Goal: Task Accomplishment & Management: Use online tool/utility

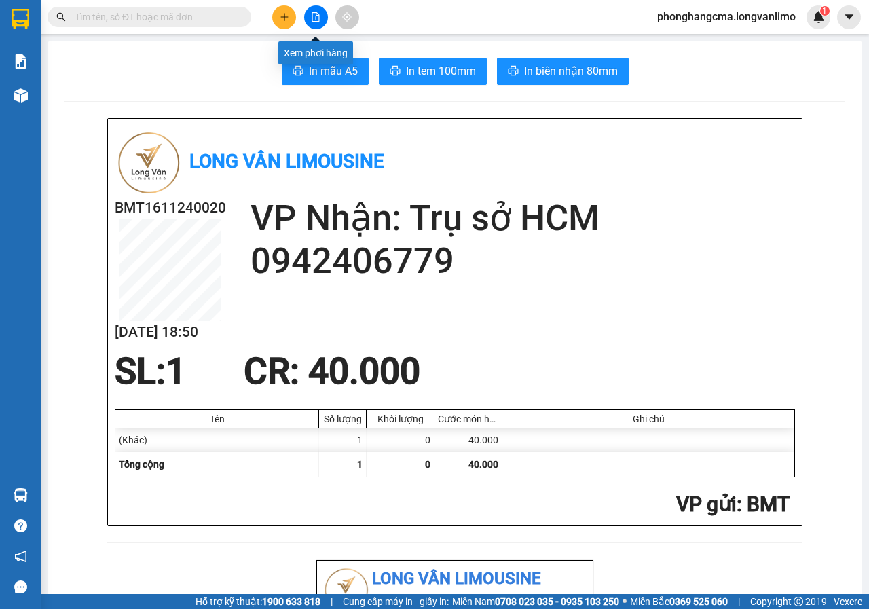
click at [312, 18] on icon "file-add" at bounding box center [316, 17] width 10 height 10
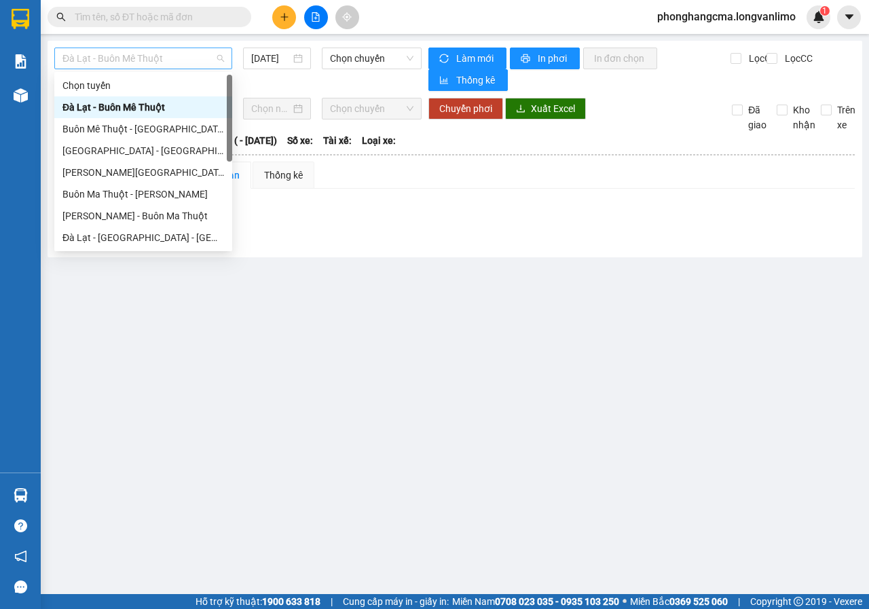
click at [168, 57] on span "Đà Lạt - Buôn Mê Thuột" at bounding box center [143, 58] width 162 height 20
click at [140, 200] on div "Buôn Ma Thuột - [PERSON_NAME]" at bounding box center [143, 194] width 162 height 15
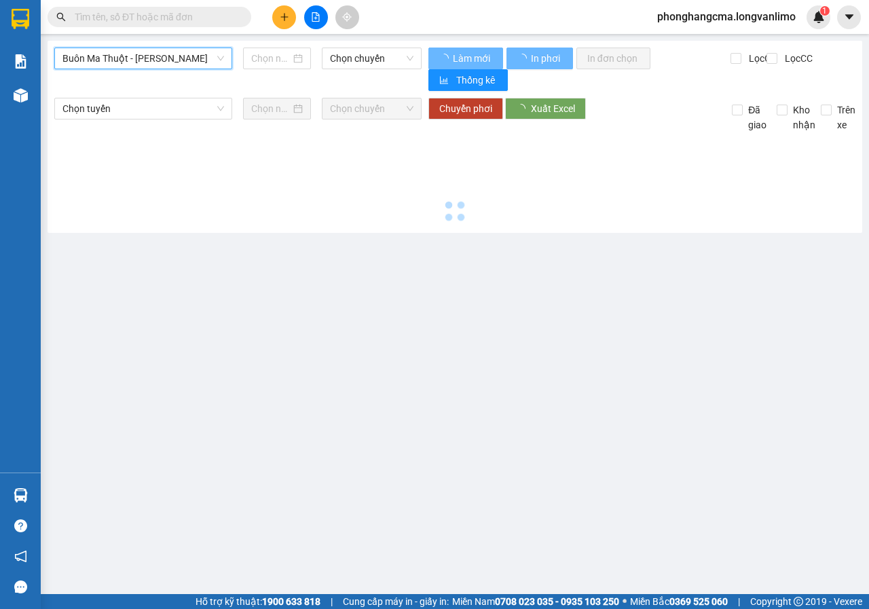
type input "[DATE]"
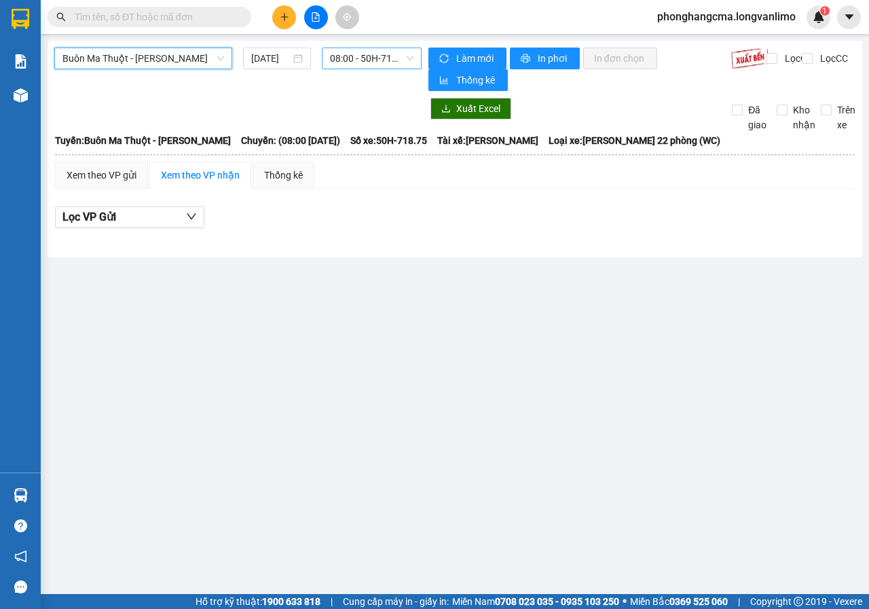
drag, startPoint x: 362, startPoint y: 62, endPoint x: 367, endPoint y: 71, distance: 9.1
click at [363, 62] on span "08:00 - 50H-718.75" at bounding box center [371, 58] width 83 height 20
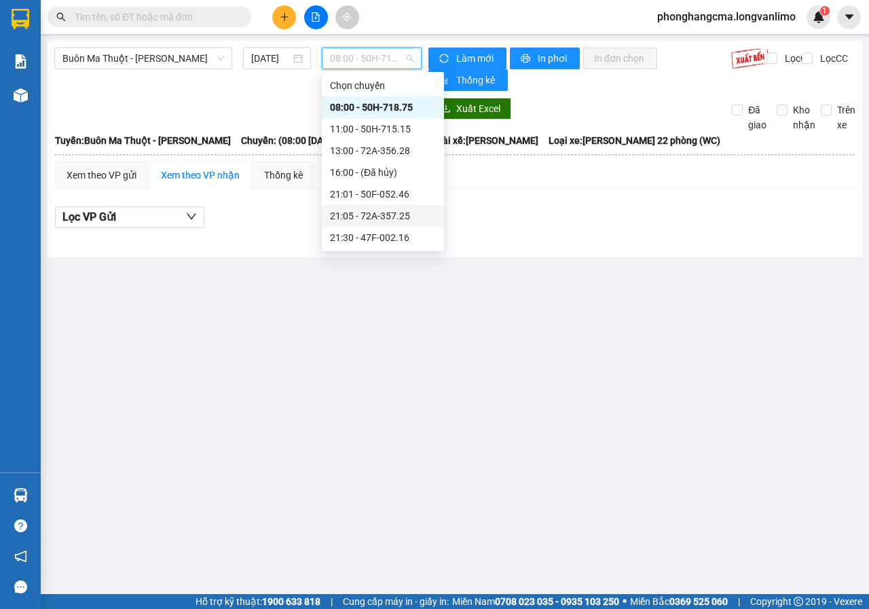
scroll to position [87, 0]
click at [364, 153] on div "21:30 - 47F-002.16" at bounding box center [383, 150] width 106 height 15
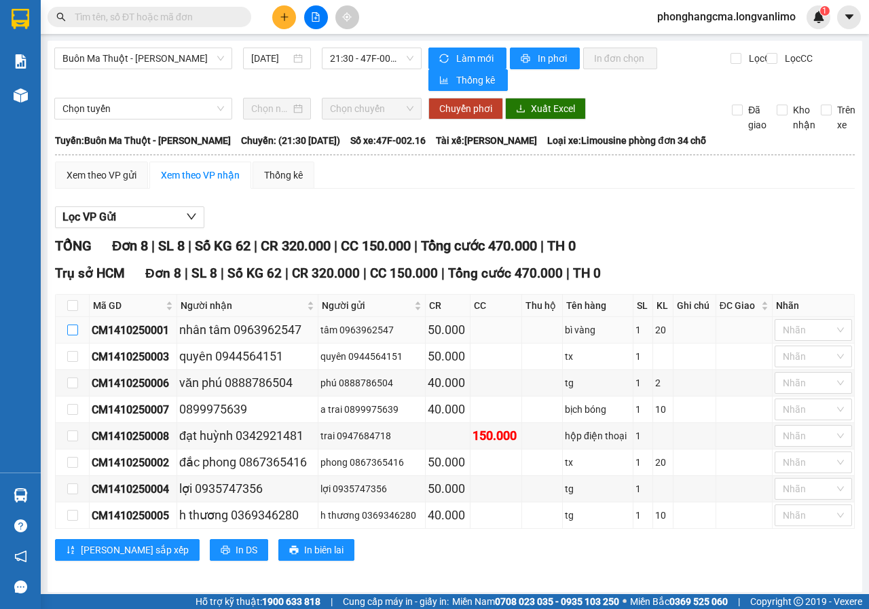
click at [70, 333] on input "checkbox" at bounding box center [72, 329] width 11 height 11
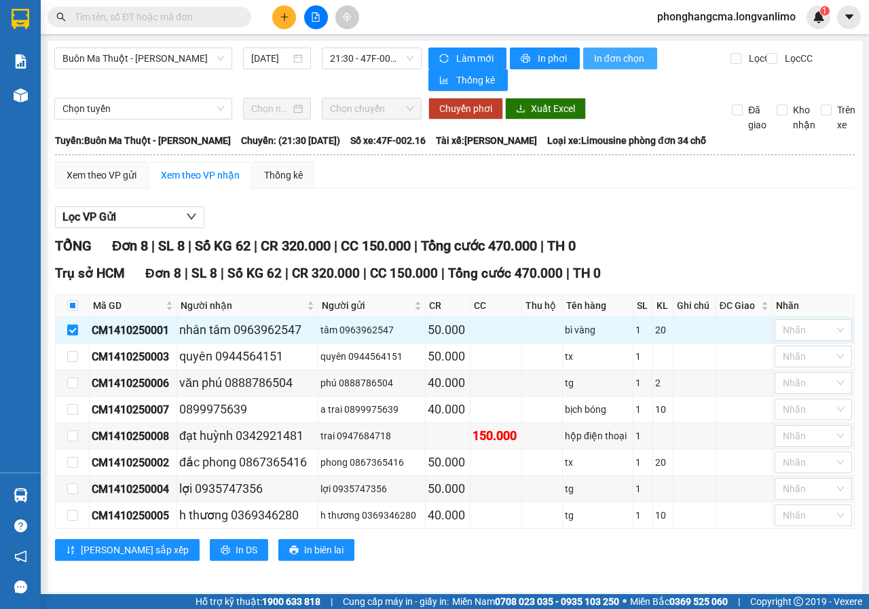
click at [601, 58] on span "In đơn chọn" at bounding box center [620, 58] width 52 height 15
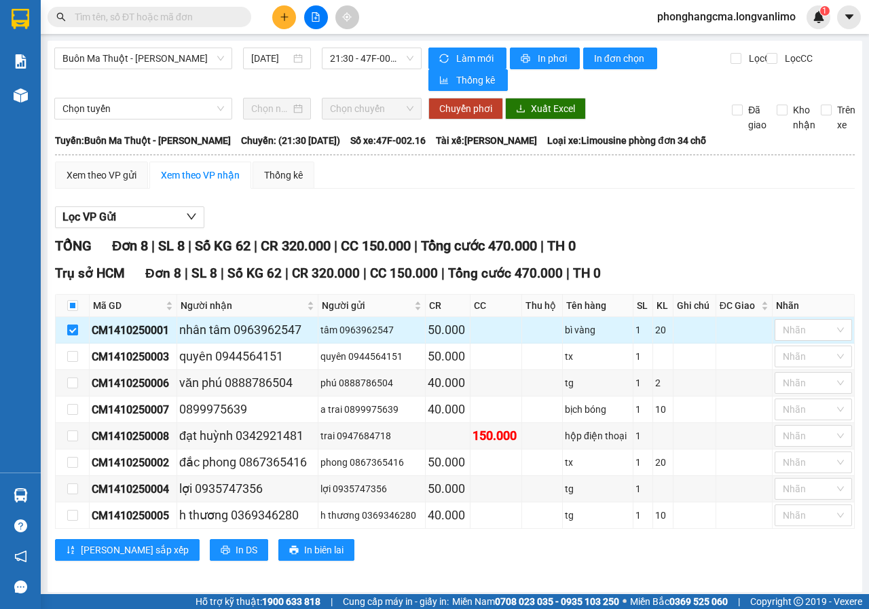
click at [71, 327] on input "checkbox" at bounding box center [72, 329] width 11 height 11
checkbox input "false"
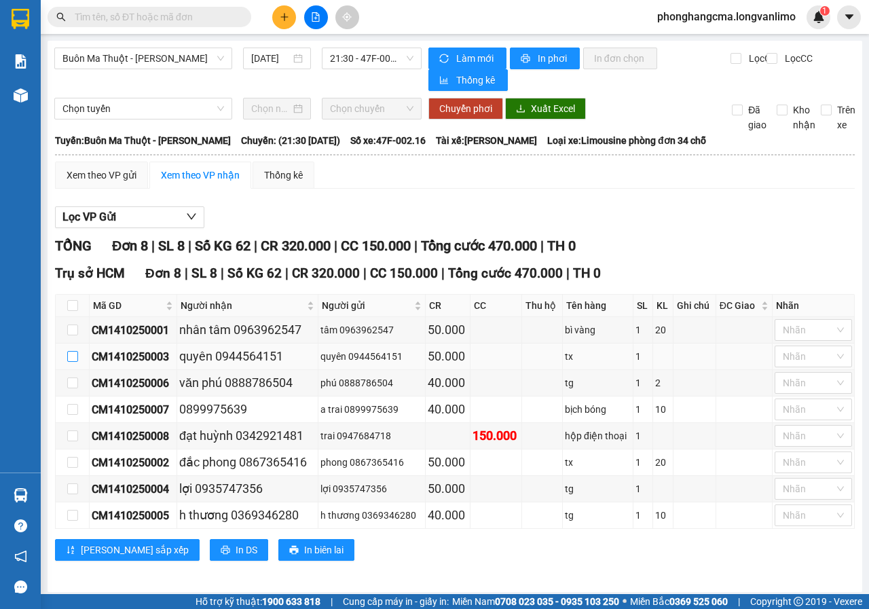
click at [74, 352] on input "checkbox" at bounding box center [72, 356] width 11 height 11
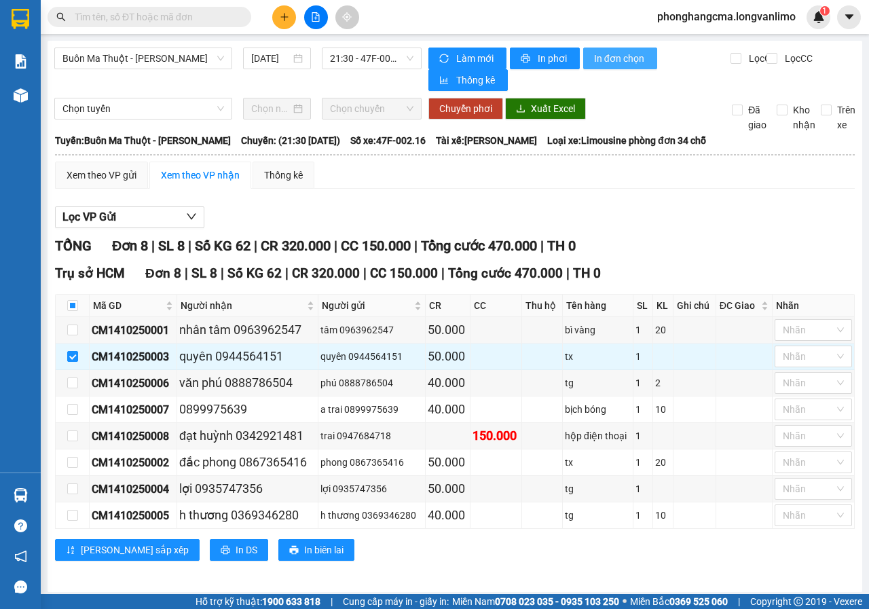
click at [616, 62] on span "In đơn chọn" at bounding box center [620, 58] width 52 height 15
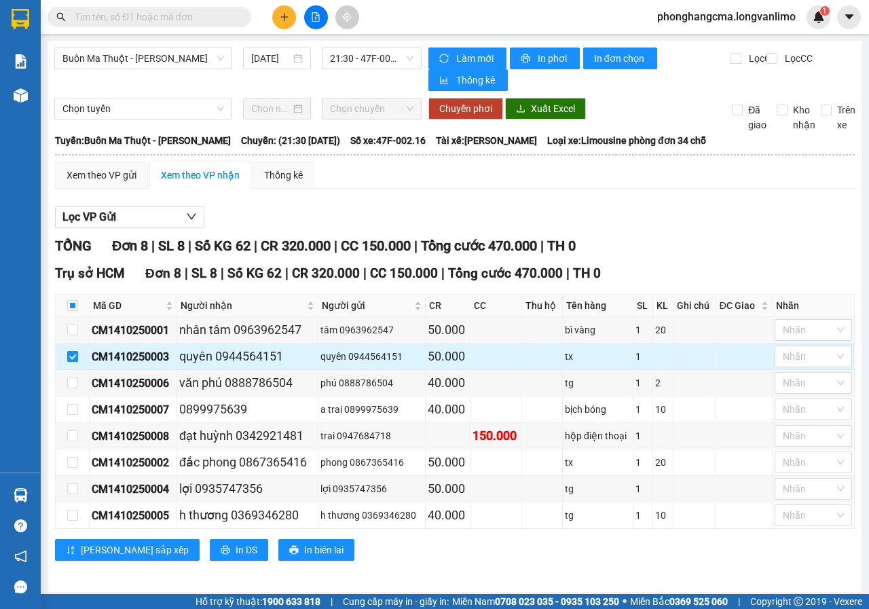
click at [74, 356] on input "checkbox" at bounding box center [72, 356] width 11 height 11
checkbox input "false"
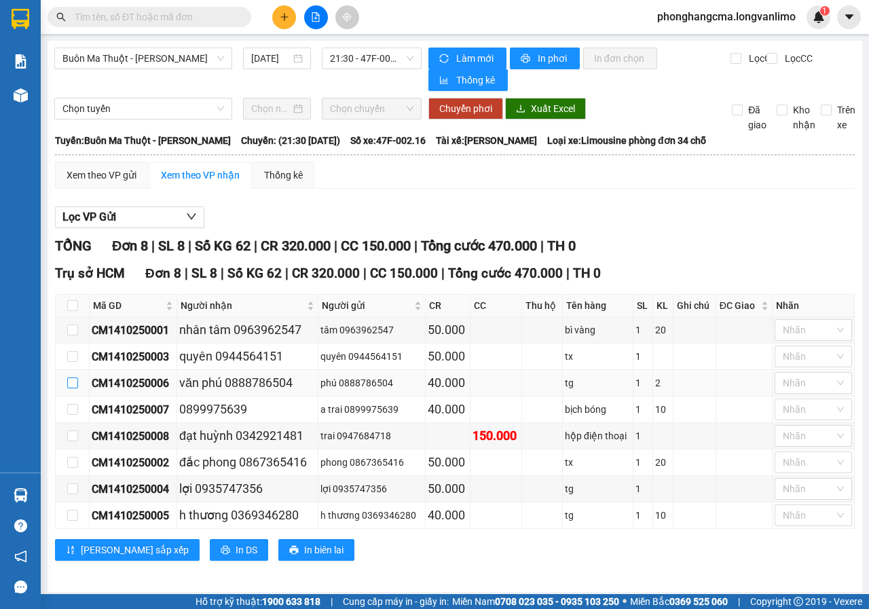
click at [73, 386] on input "checkbox" at bounding box center [72, 382] width 11 height 11
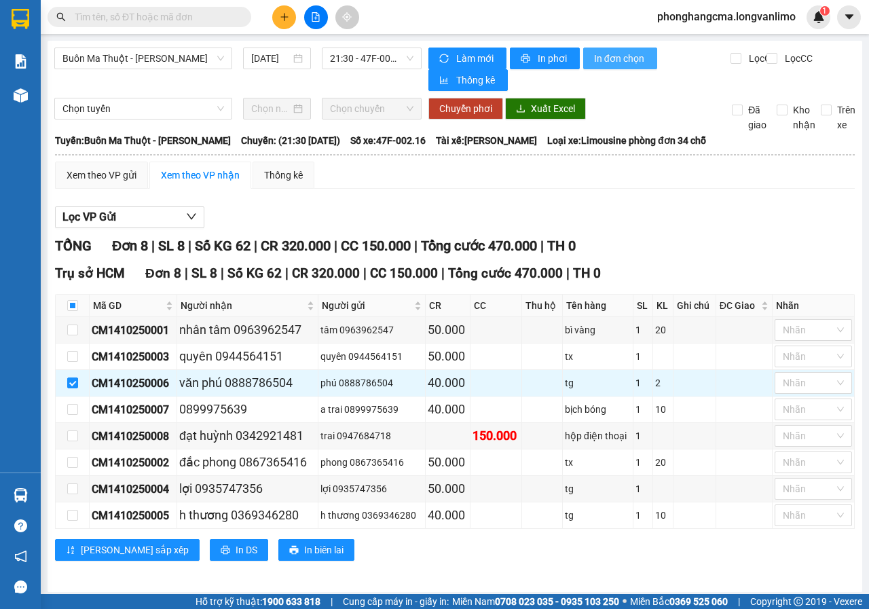
click at [613, 66] on button "In đơn chọn" at bounding box center [620, 59] width 74 height 22
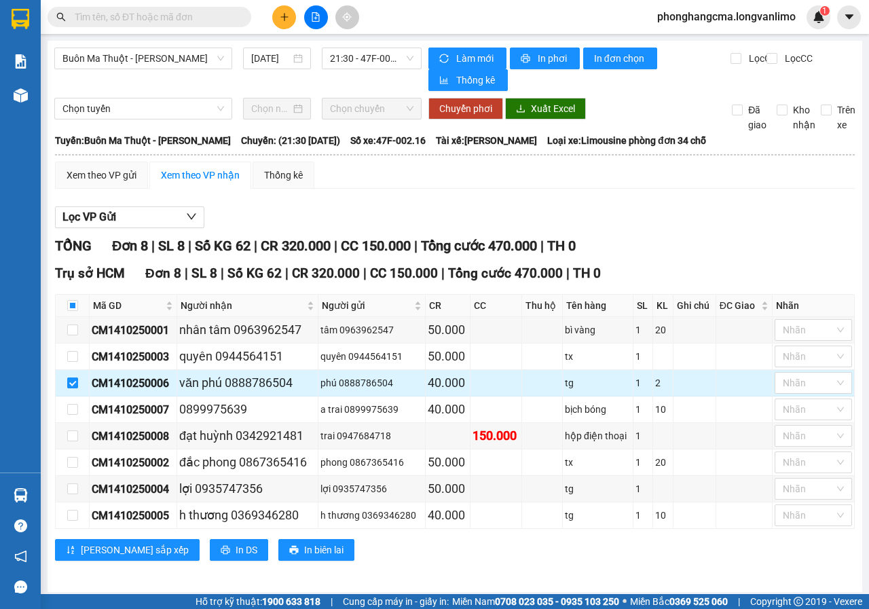
click at [71, 381] on input "checkbox" at bounding box center [72, 382] width 11 height 11
checkbox input "false"
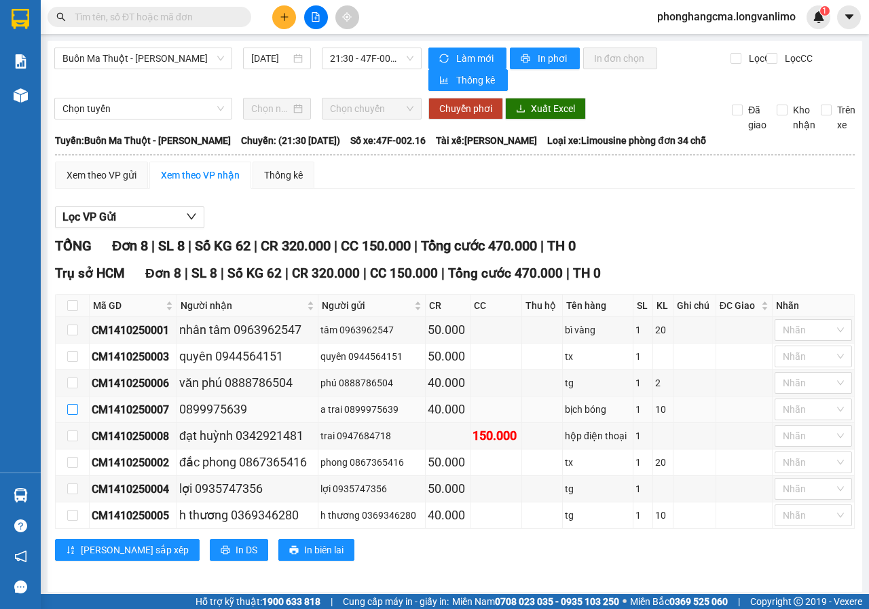
click at [72, 409] on input "checkbox" at bounding box center [72, 409] width 11 height 11
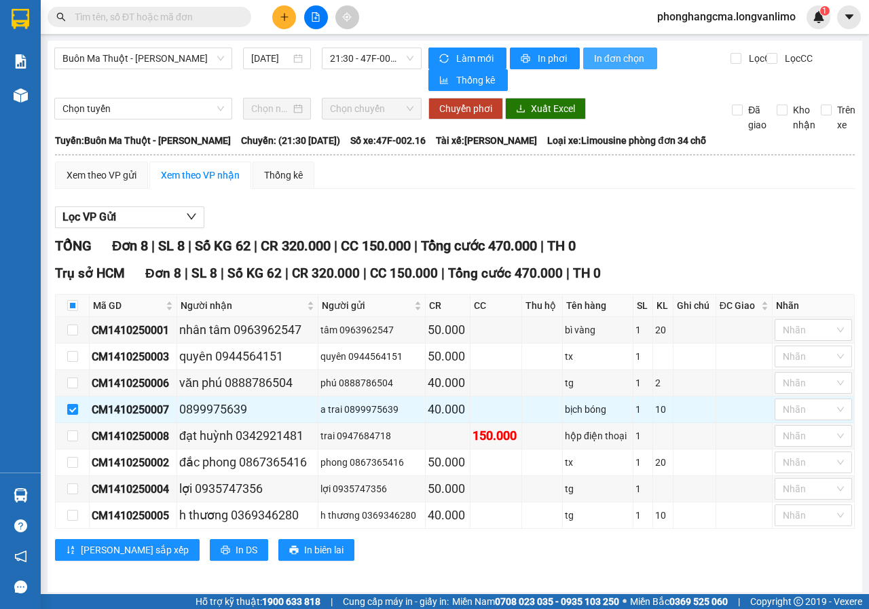
click at [610, 60] on span "In đơn chọn" at bounding box center [620, 58] width 52 height 15
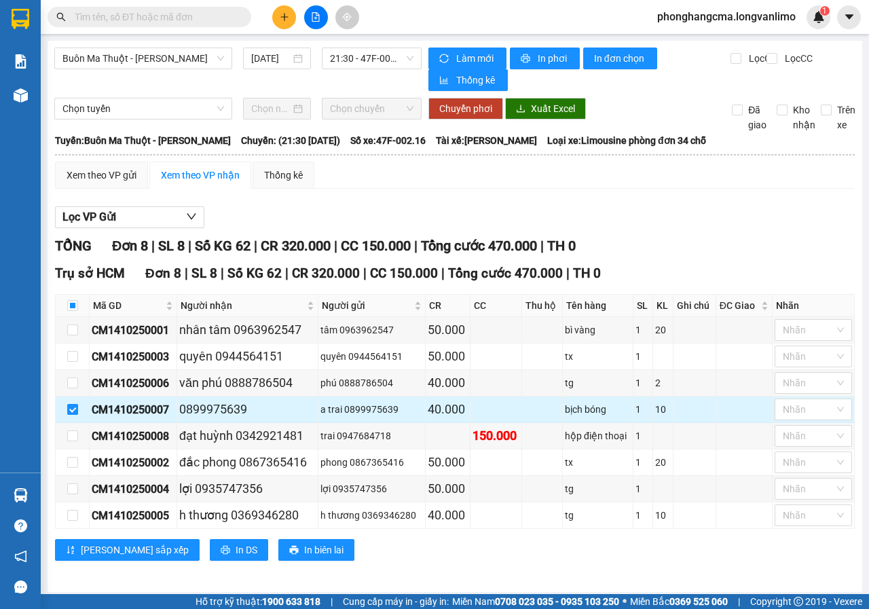
click at [72, 413] on input "checkbox" at bounding box center [72, 409] width 11 height 11
checkbox input "false"
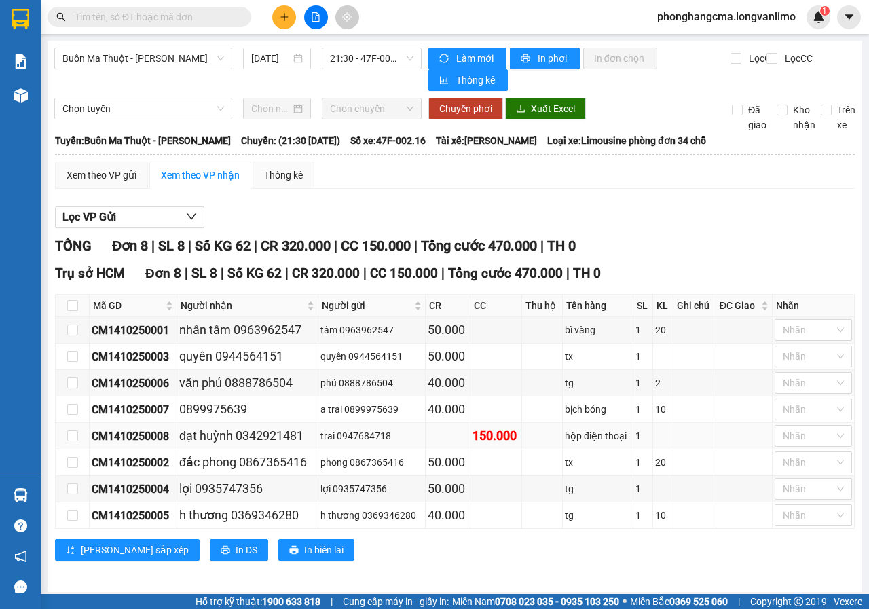
click at [74, 444] on td at bounding box center [73, 436] width 34 height 26
click at [75, 437] on input "checkbox" at bounding box center [72, 435] width 11 height 11
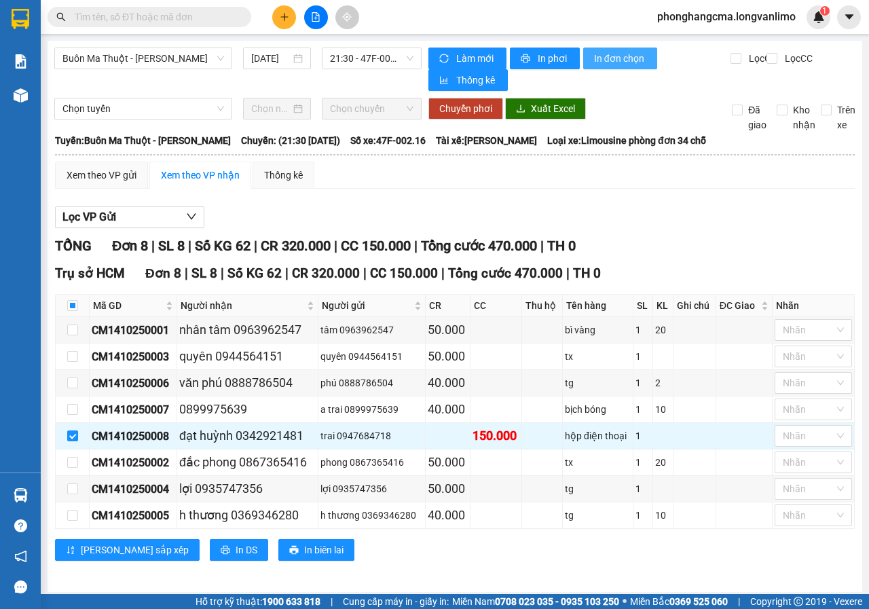
click at [607, 60] on span "In đơn chọn" at bounding box center [620, 58] width 52 height 15
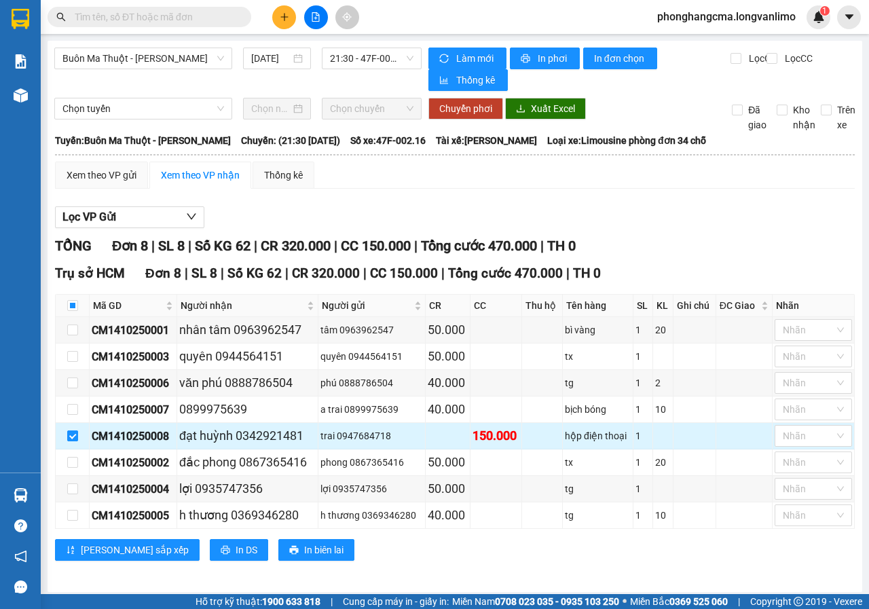
click at [72, 434] on input "checkbox" at bounding box center [72, 435] width 11 height 11
checkbox input "false"
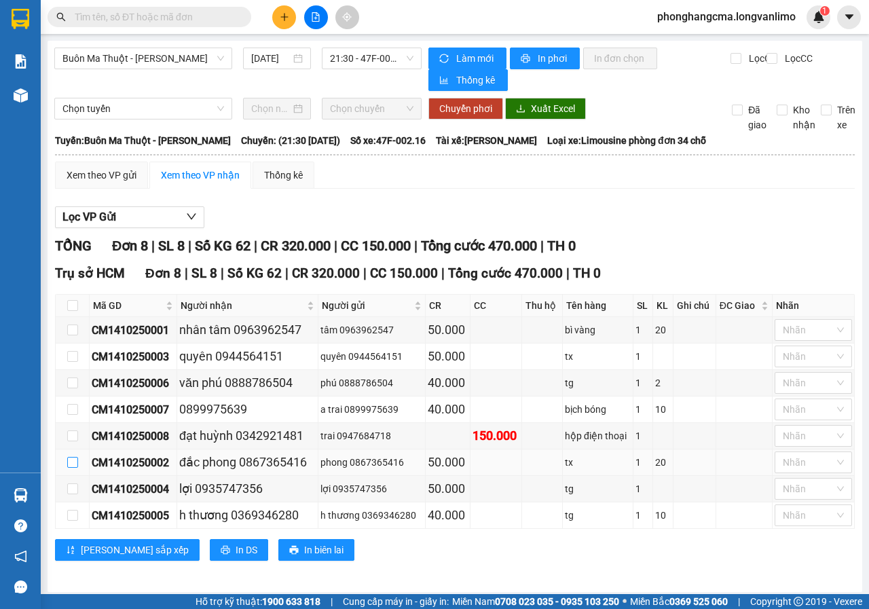
click at [68, 460] on input "checkbox" at bounding box center [72, 462] width 11 height 11
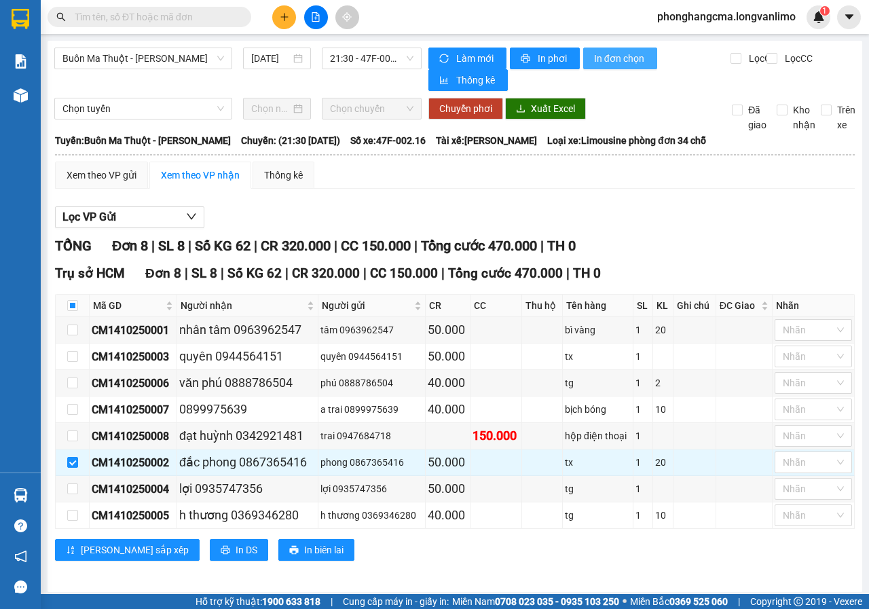
click at [611, 58] on span "In đơn chọn" at bounding box center [620, 58] width 52 height 15
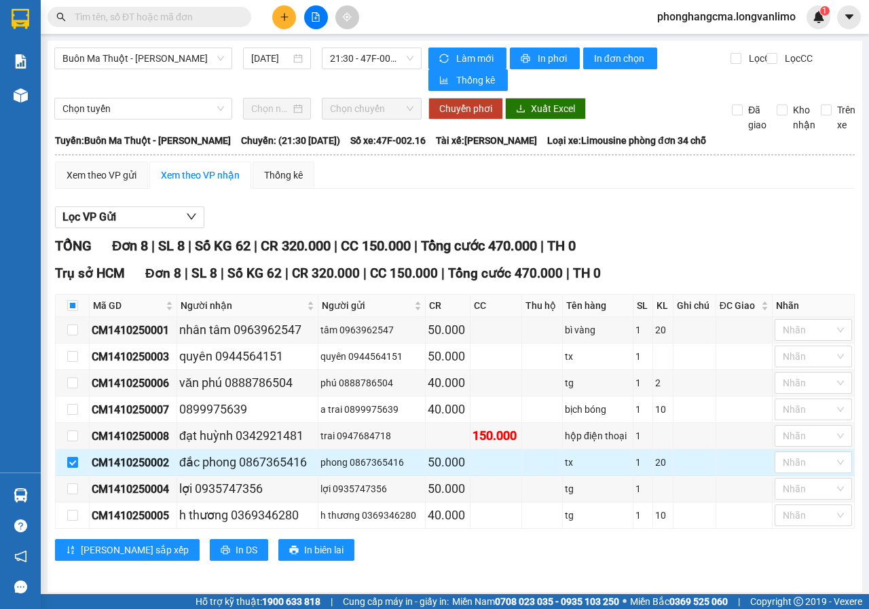
click at [77, 462] on input "checkbox" at bounding box center [72, 462] width 11 height 11
checkbox input "false"
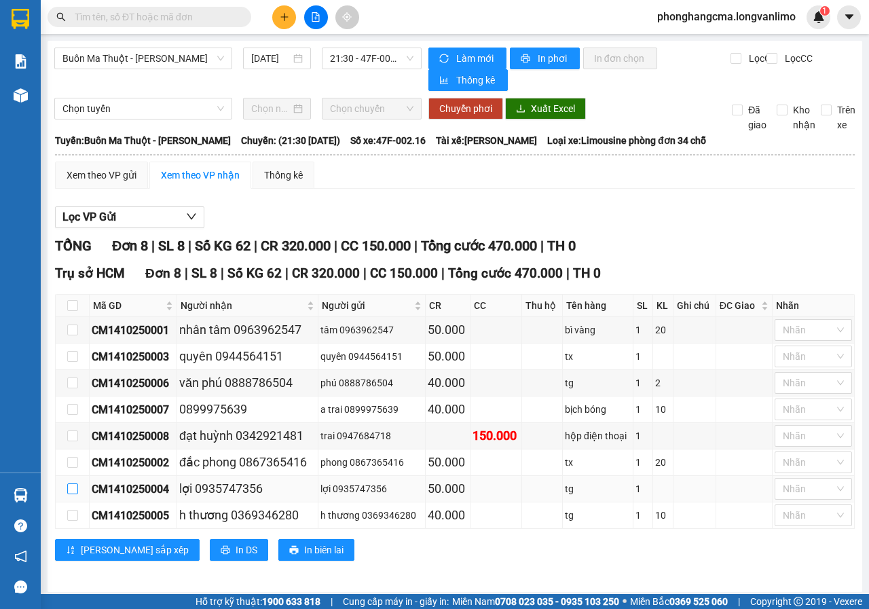
click at [75, 485] on input "checkbox" at bounding box center [72, 488] width 11 height 11
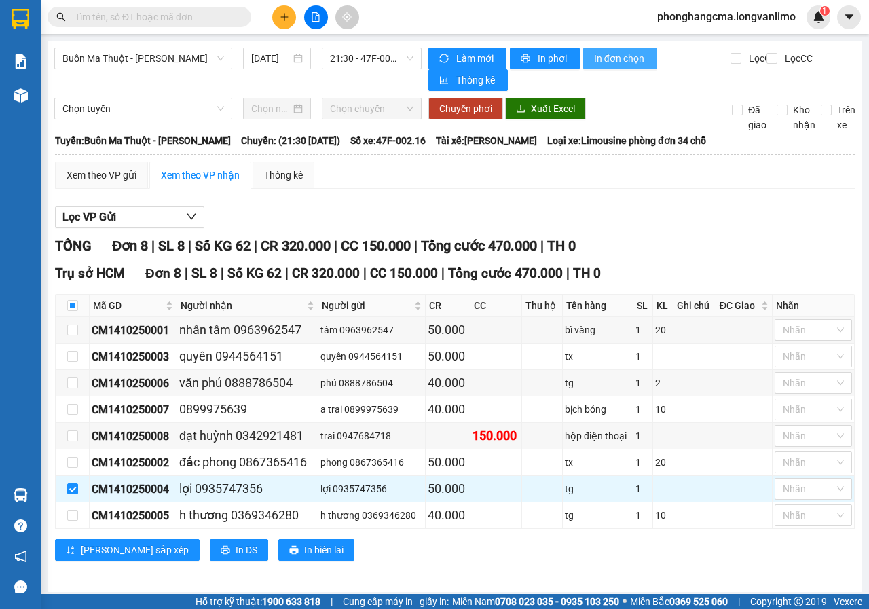
click at [597, 56] on span "In đơn chọn" at bounding box center [620, 58] width 52 height 15
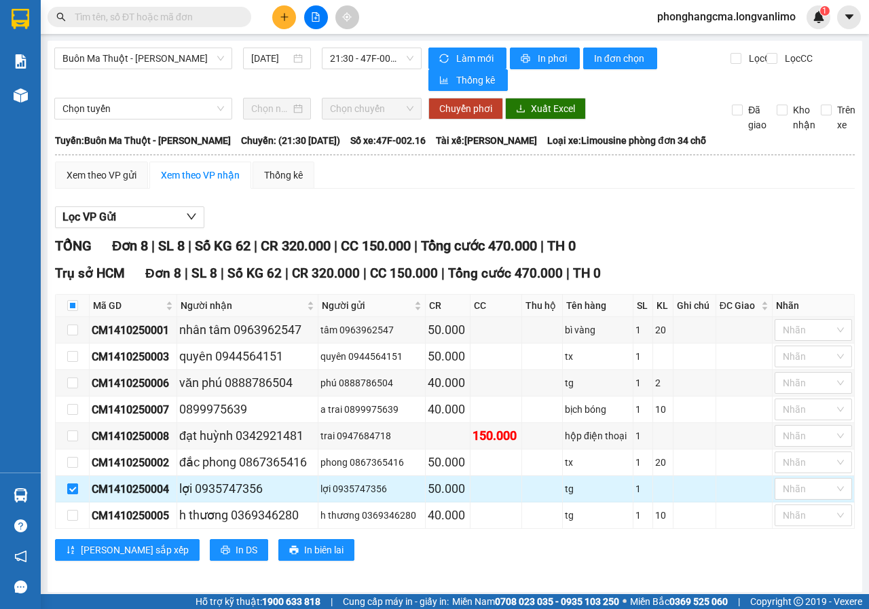
click at [75, 487] on input "checkbox" at bounding box center [72, 488] width 11 height 11
checkbox input "false"
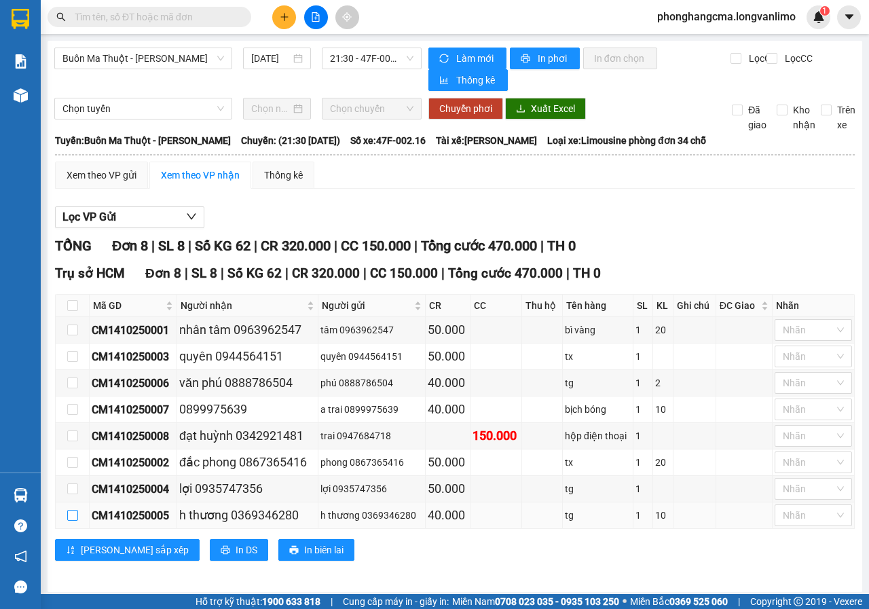
click at [75, 518] on input "checkbox" at bounding box center [72, 515] width 11 height 11
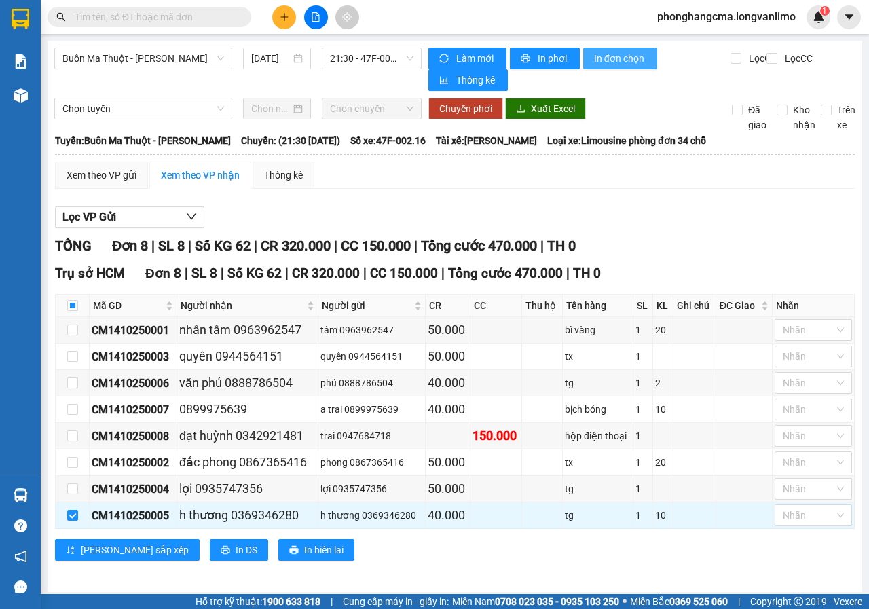
click at [608, 60] on span "In đơn chọn" at bounding box center [620, 58] width 52 height 15
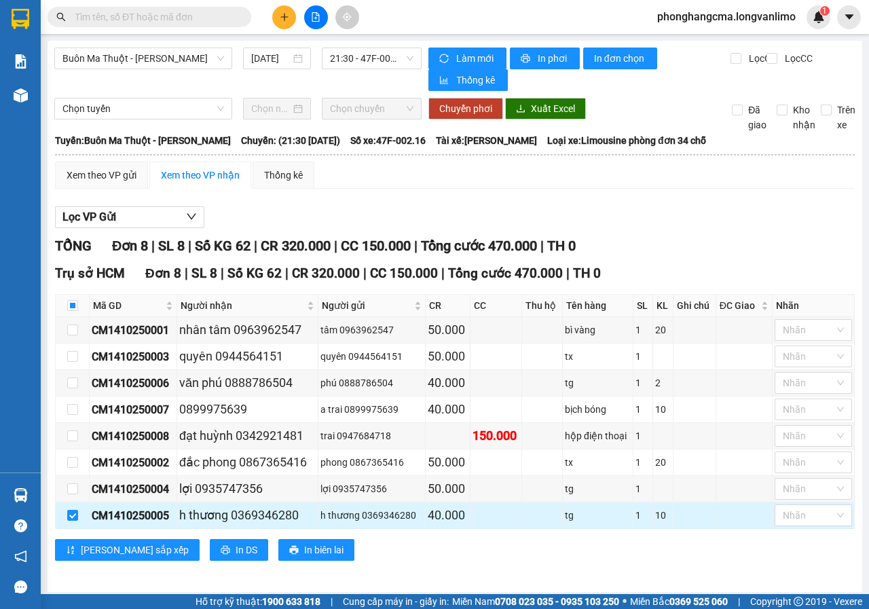
click at [66, 513] on td at bounding box center [73, 515] width 34 height 26
click at [71, 513] on input "checkbox" at bounding box center [72, 515] width 11 height 11
checkbox input "false"
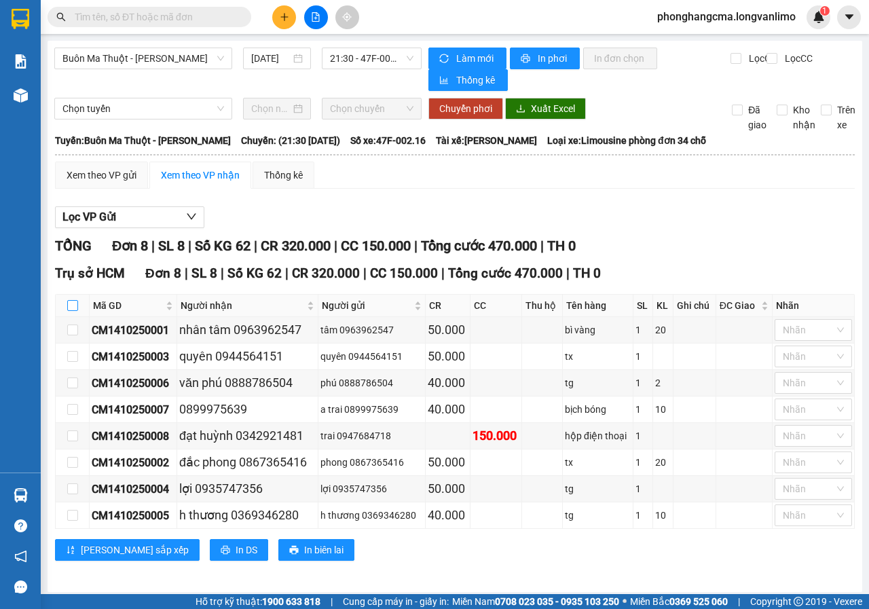
click at [71, 309] on input "checkbox" at bounding box center [72, 305] width 11 height 11
checkbox input "true"
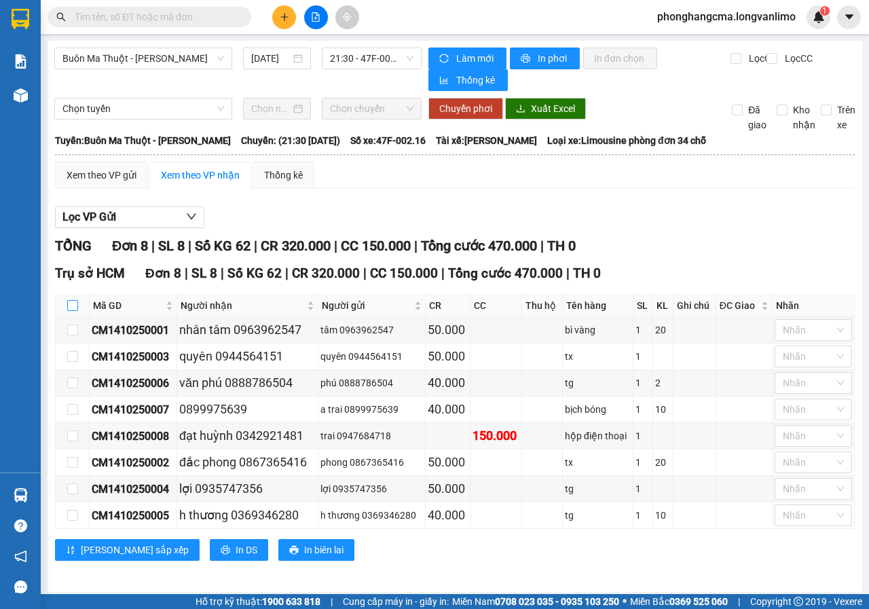
checkbox input "true"
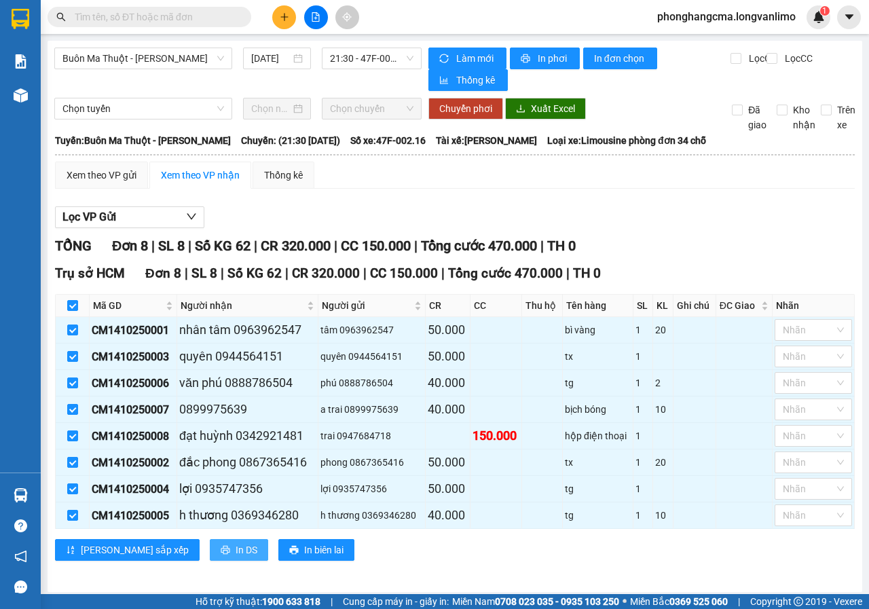
click at [236, 551] on span "In DS" at bounding box center [247, 549] width 22 height 15
